Goal: Check status

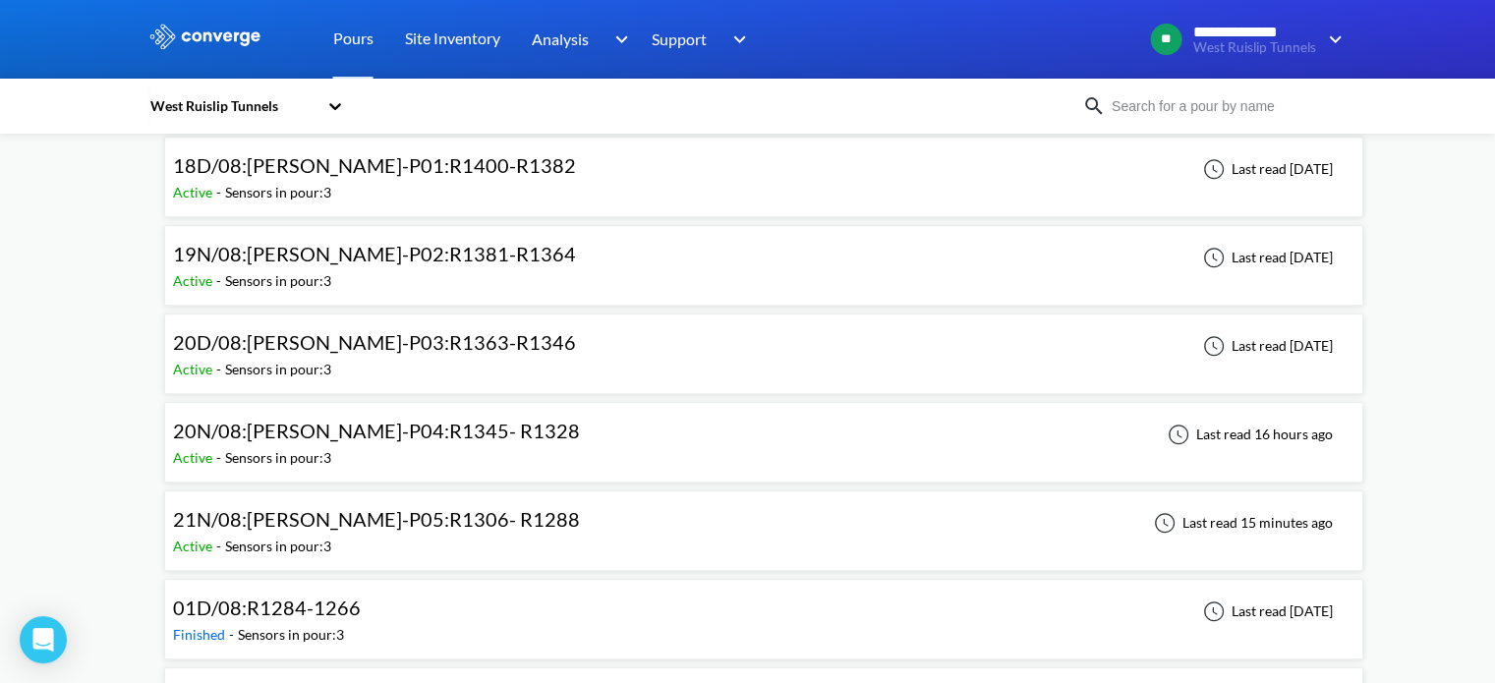
scroll to position [1376, 0]
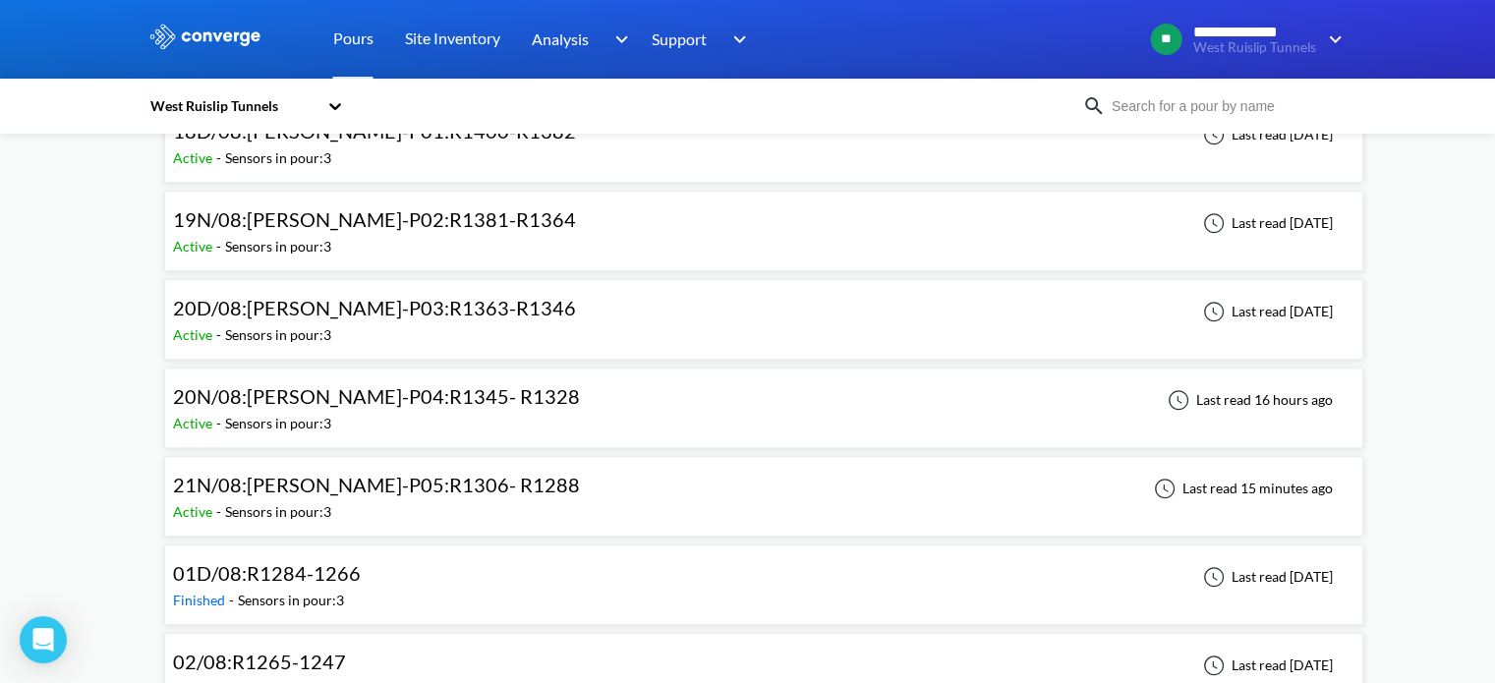
click at [447, 487] on span "21N/08:WB-DL-P05:R1306- R1288" at bounding box center [376, 485] width 407 height 24
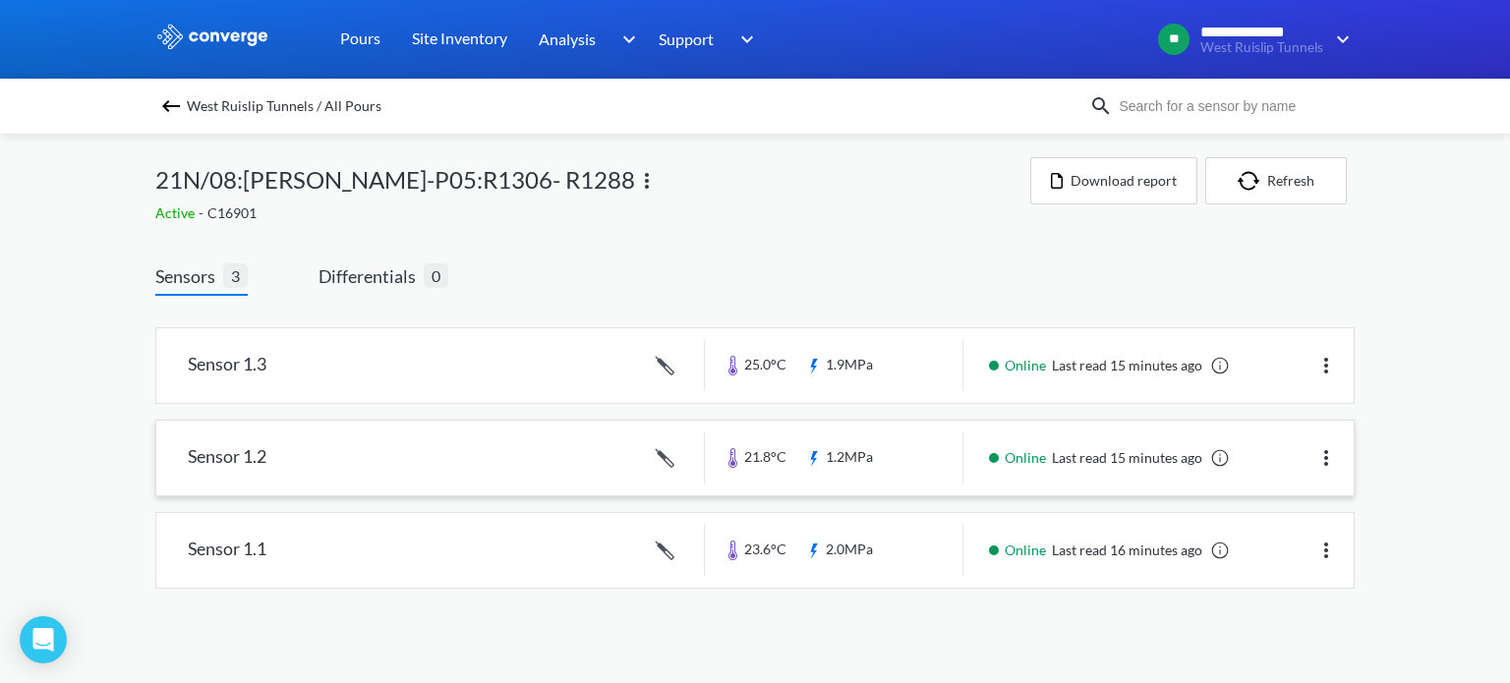
click at [549, 458] on link at bounding box center [754, 458] width 1197 height 75
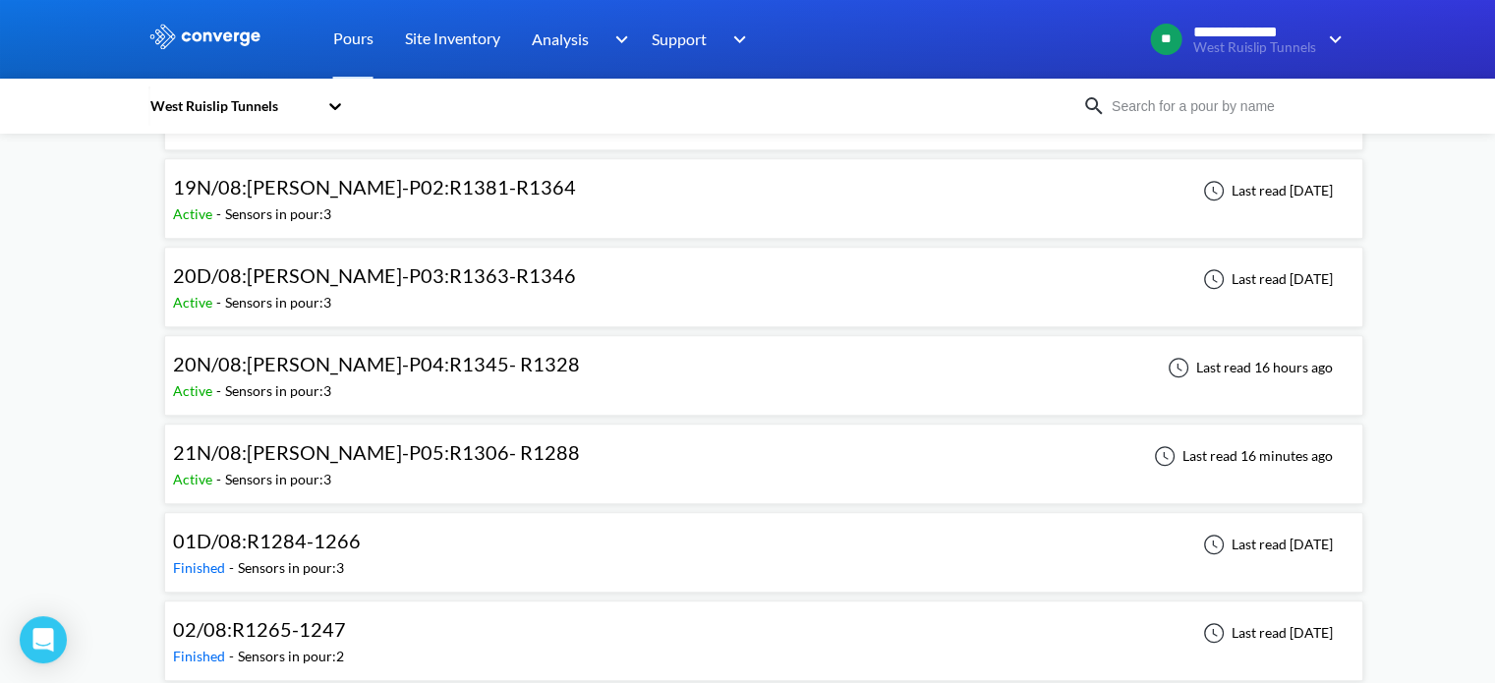
scroll to position [1474, 0]
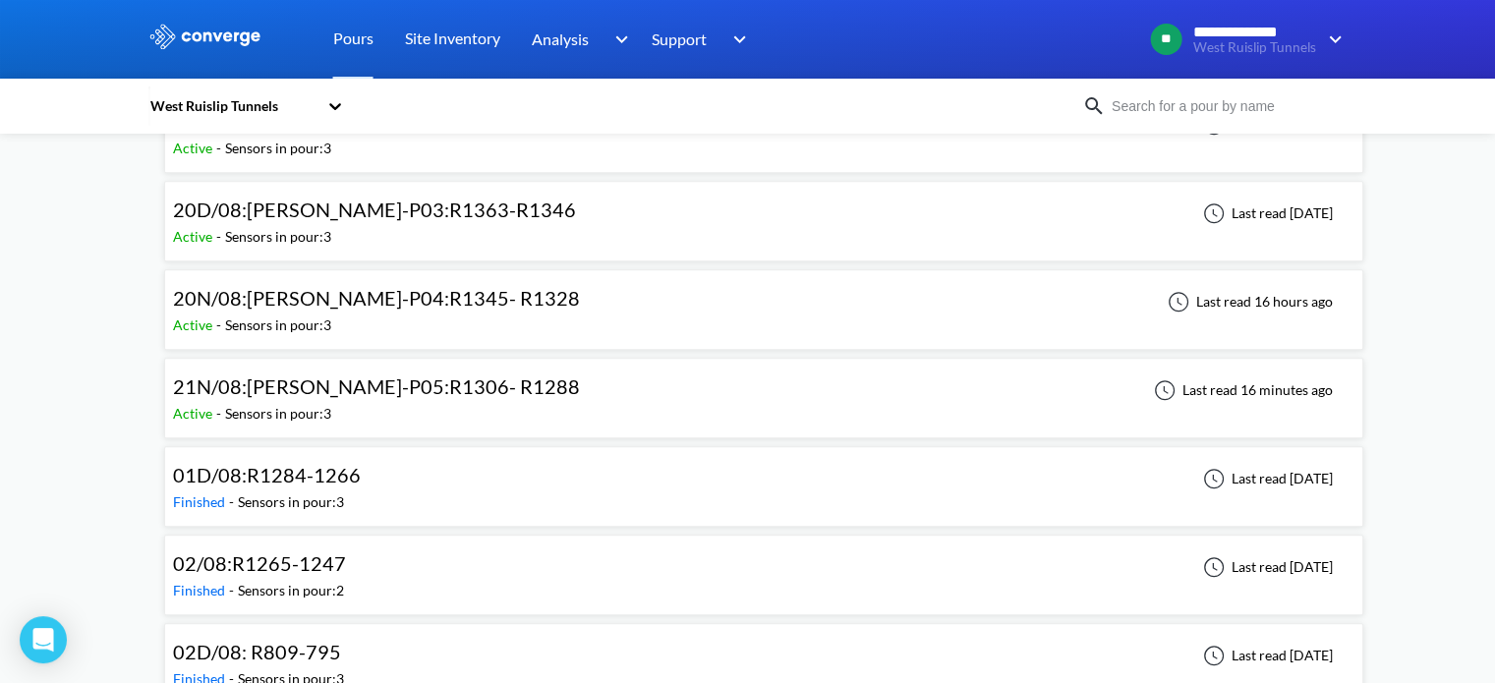
click at [436, 315] on div "Active - Sensors in pour: 3" at bounding box center [381, 326] width 417 height 22
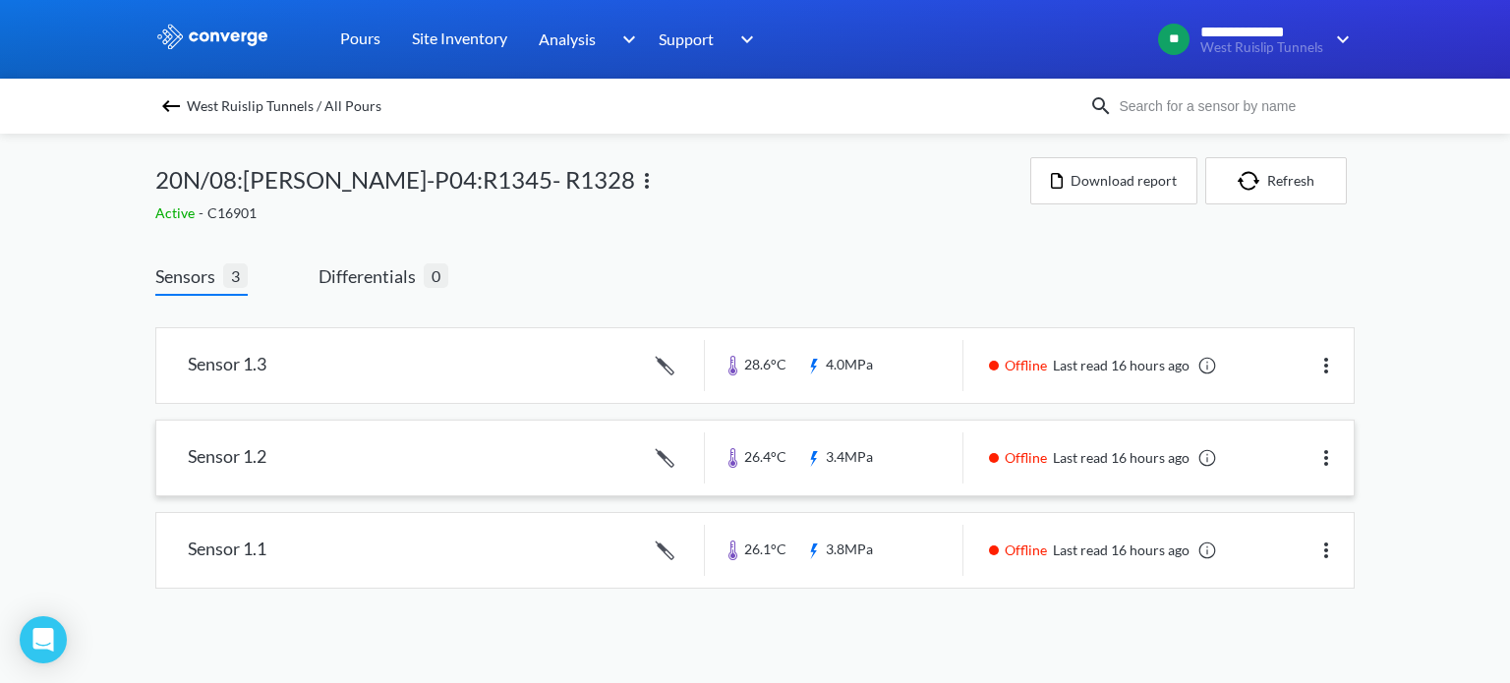
click at [387, 467] on link at bounding box center [754, 458] width 1197 height 75
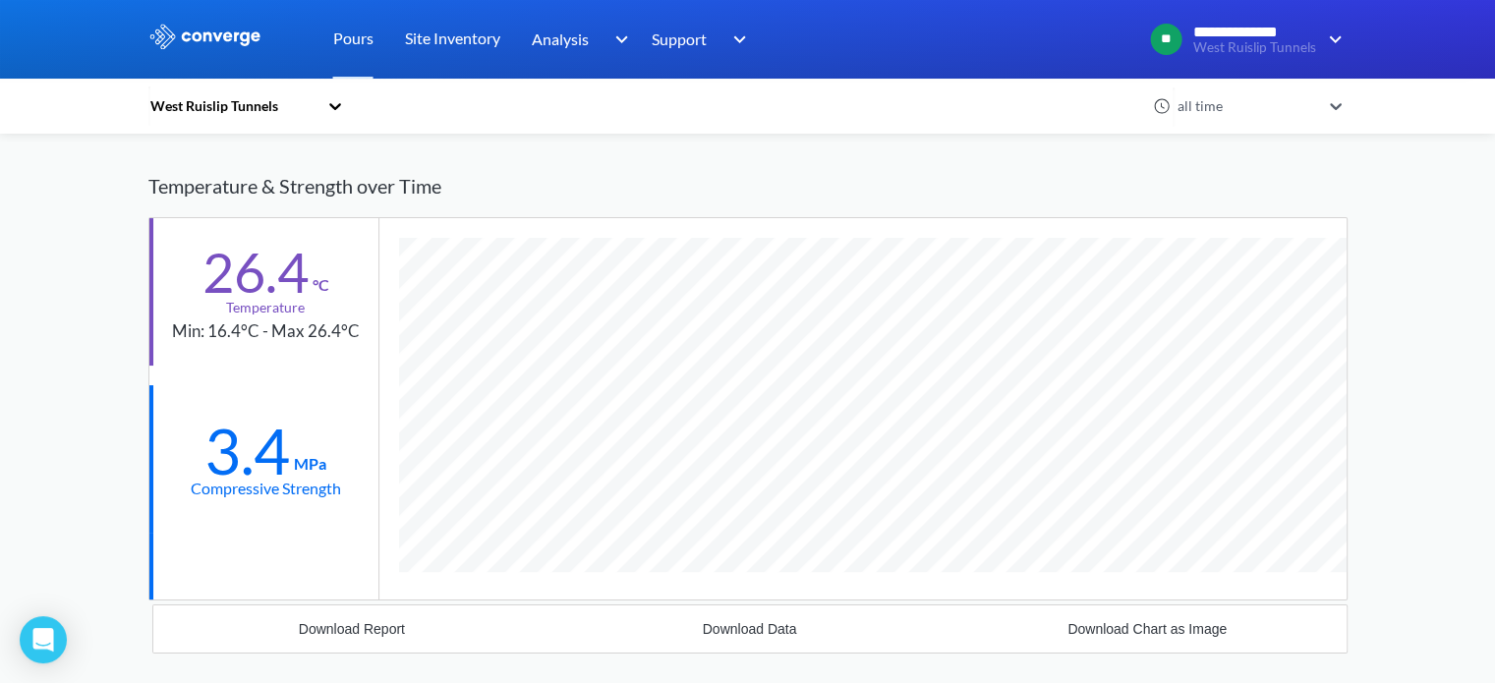
scroll to position [1399, 1199]
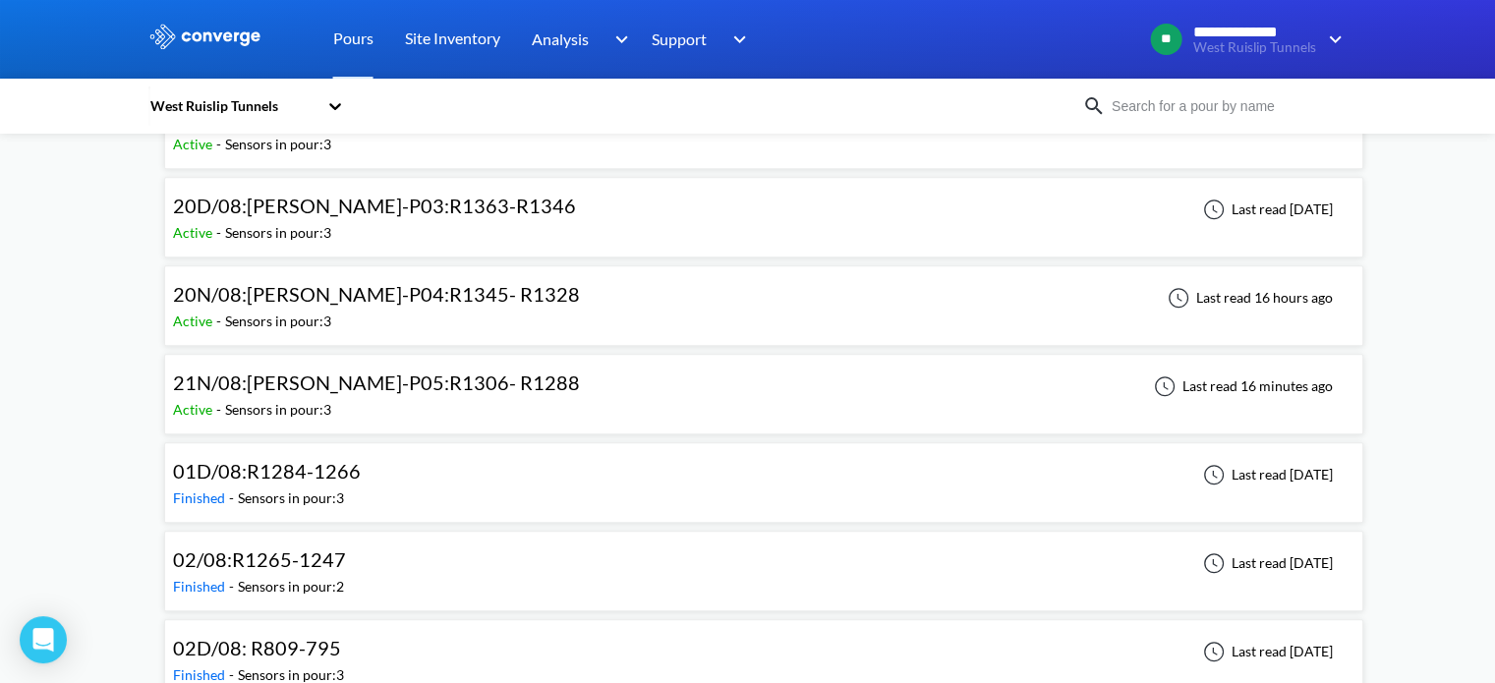
scroll to position [1474, 0]
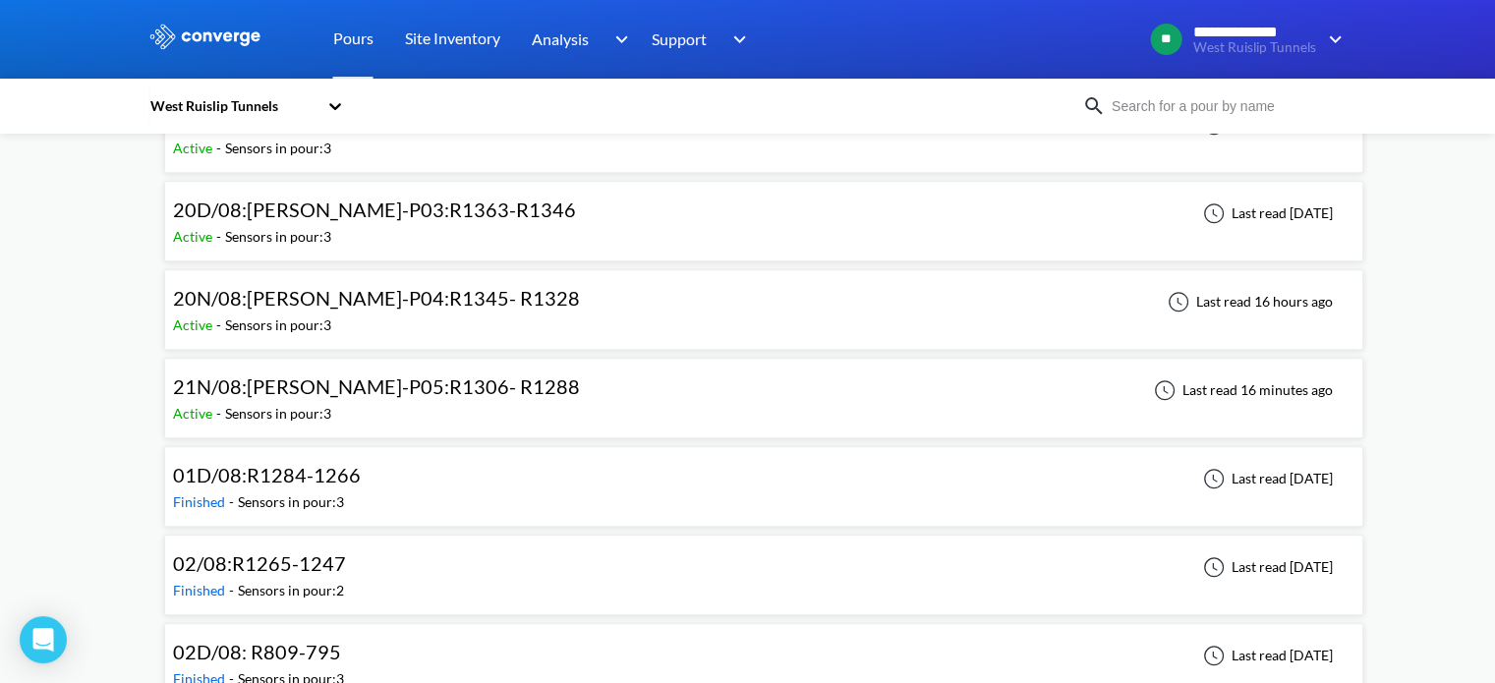
click at [460, 403] on div "Active - Sensors in pour: 3" at bounding box center [381, 414] width 417 height 22
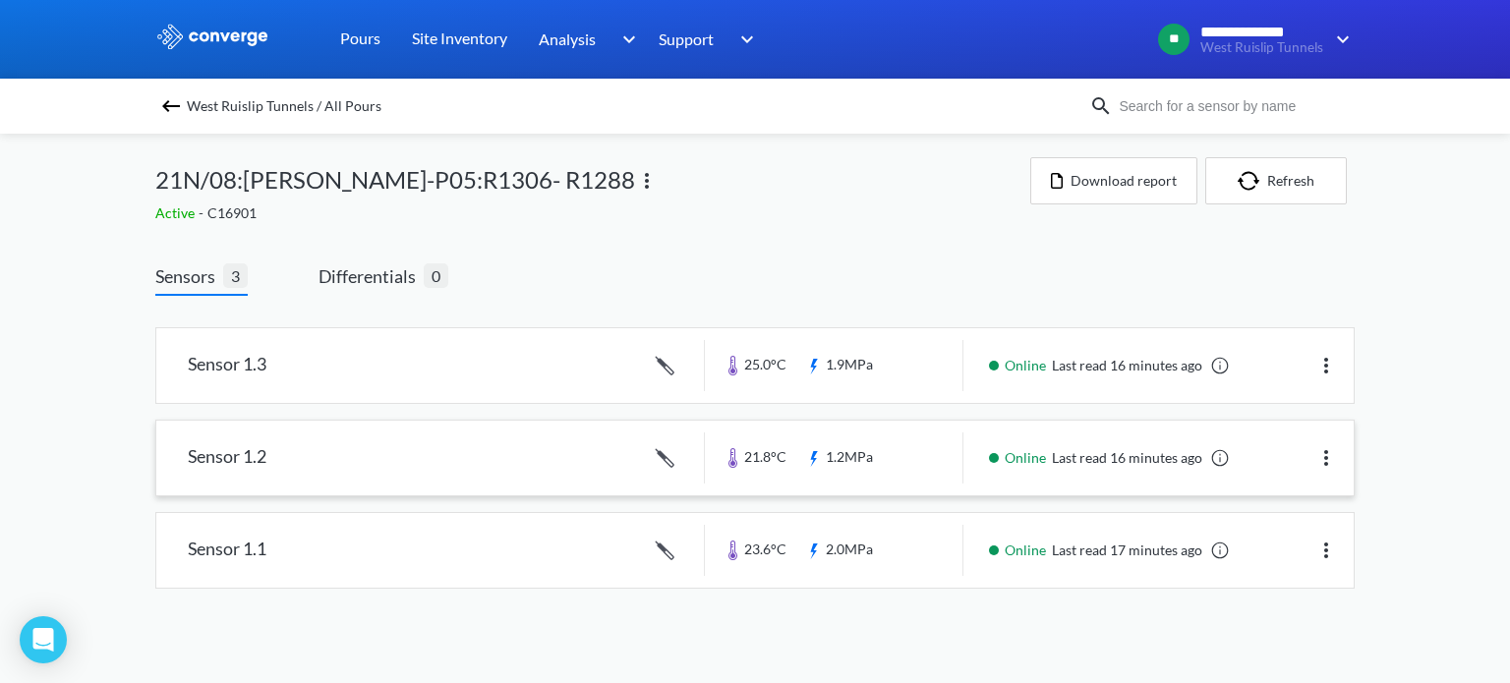
click at [445, 463] on link at bounding box center [754, 458] width 1197 height 75
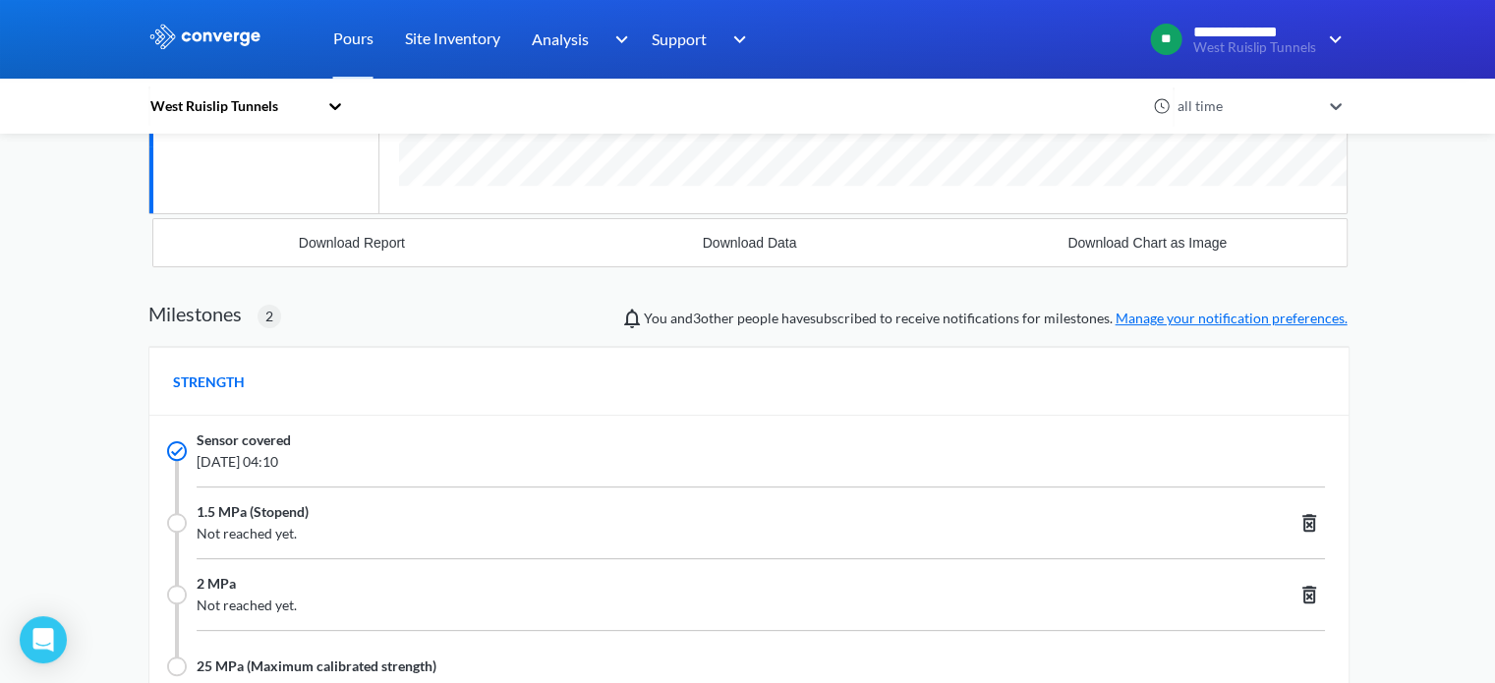
scroll to position [491, 0]
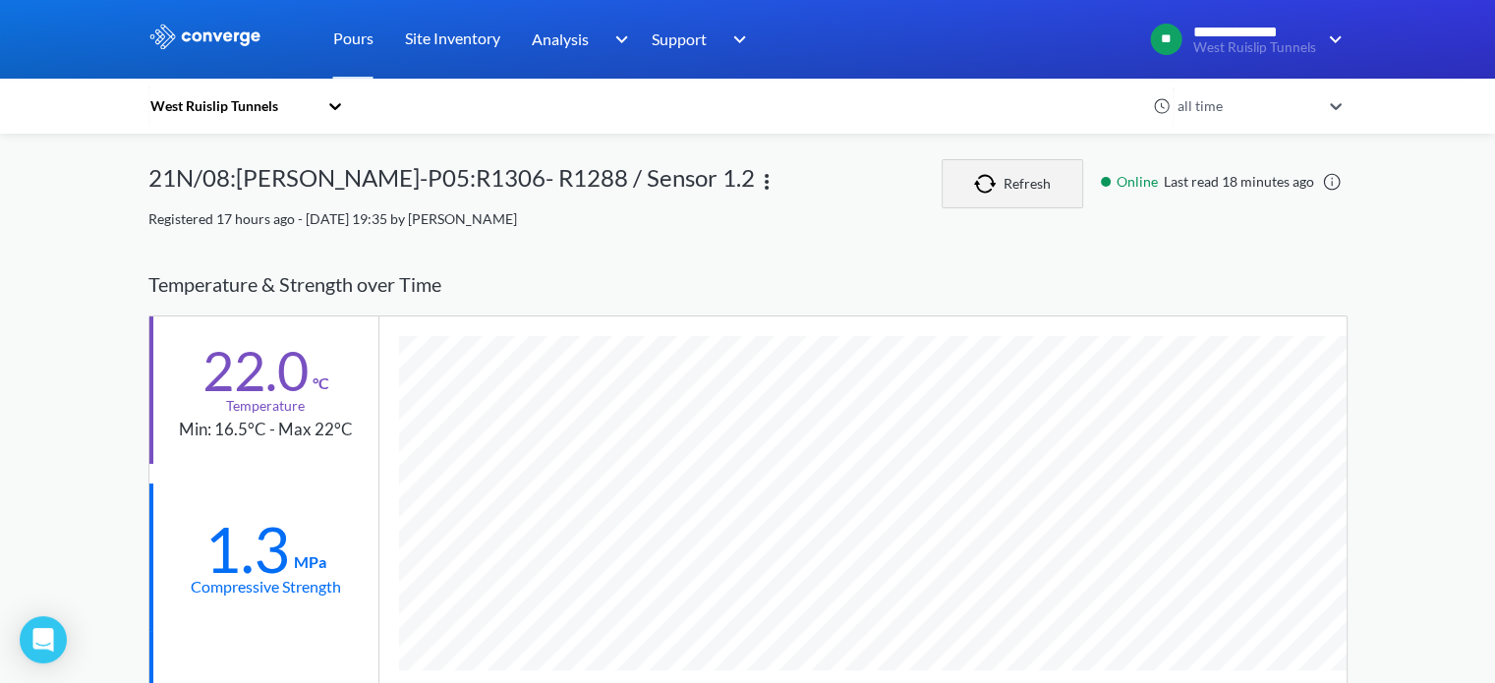
click at [1006, 198] on button "Refresh" at bounding box center [1013, 183] width 142 height 49
click at [334, 109] on icon at bounding box center [335, 106] width 20 height 20
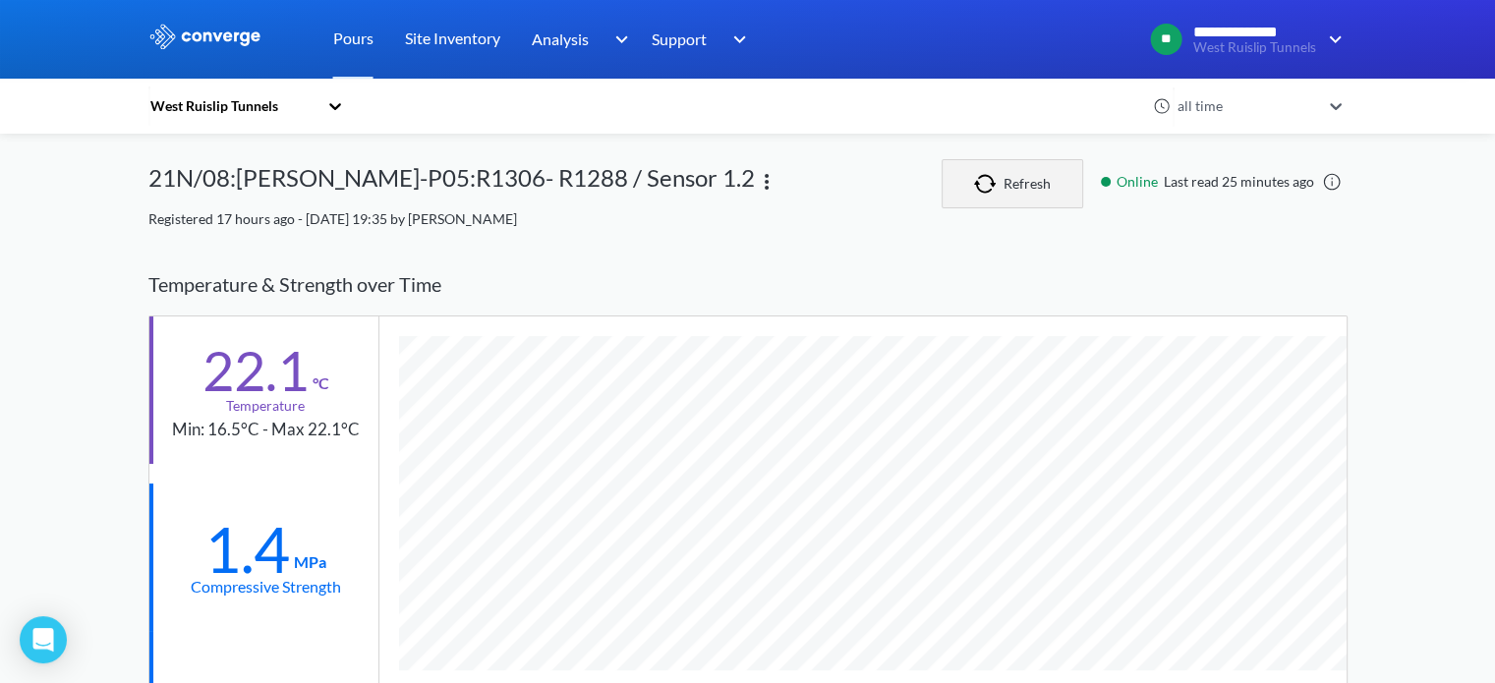
click at [1002, 199] on button "Refresh" at bounding box center [1013, 183] width 142 height 49
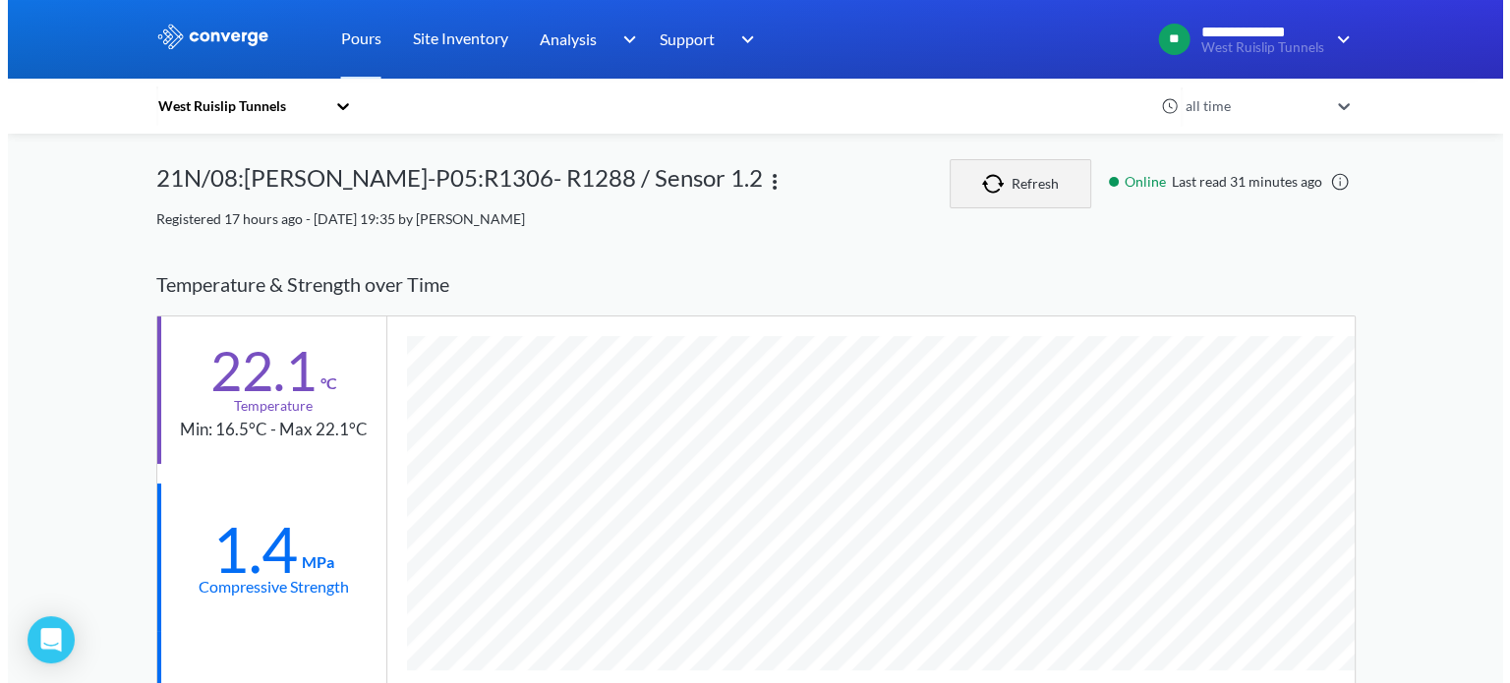
scroll to position [1399, 1199]
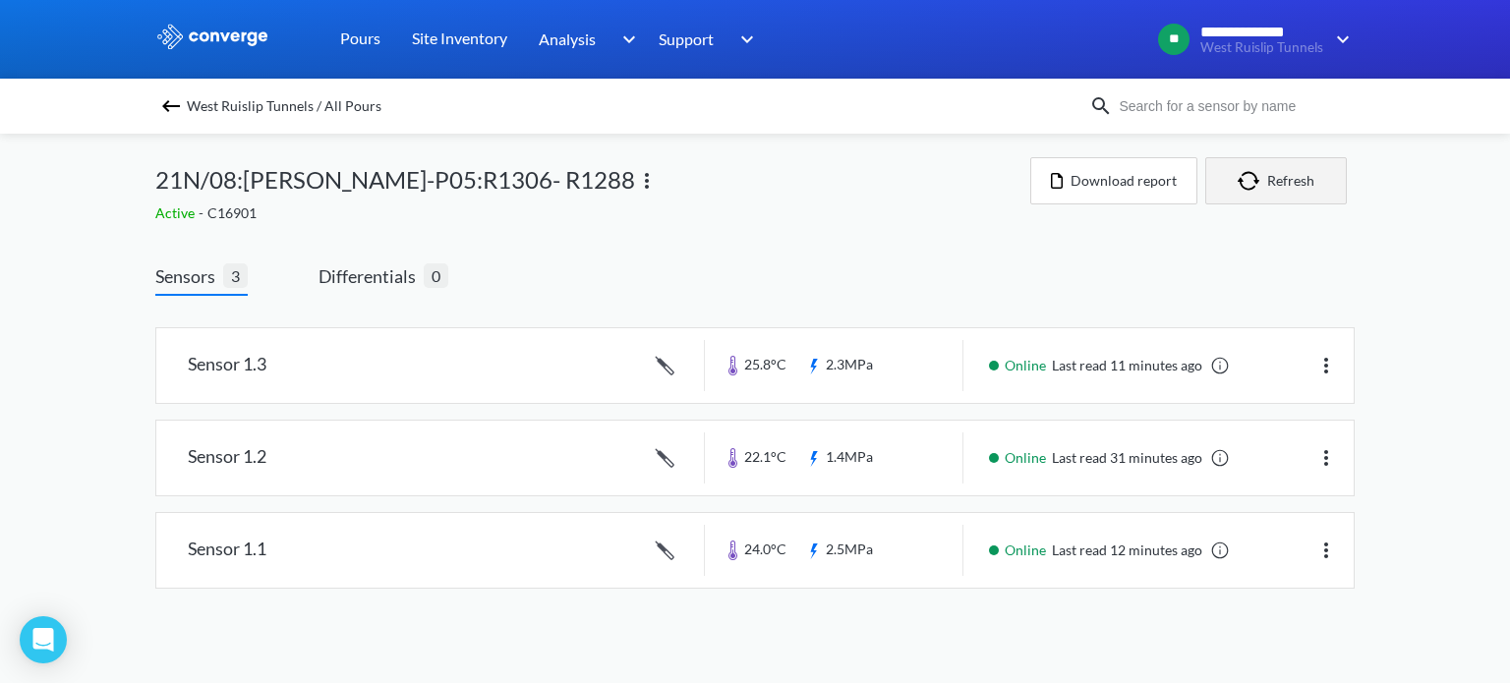
click at [1242, 189] on img "button" at bounding box center [1251, 181] width 29 height 20
